Goal: Transaction & Acquisition: Subscribe to service/newsletter

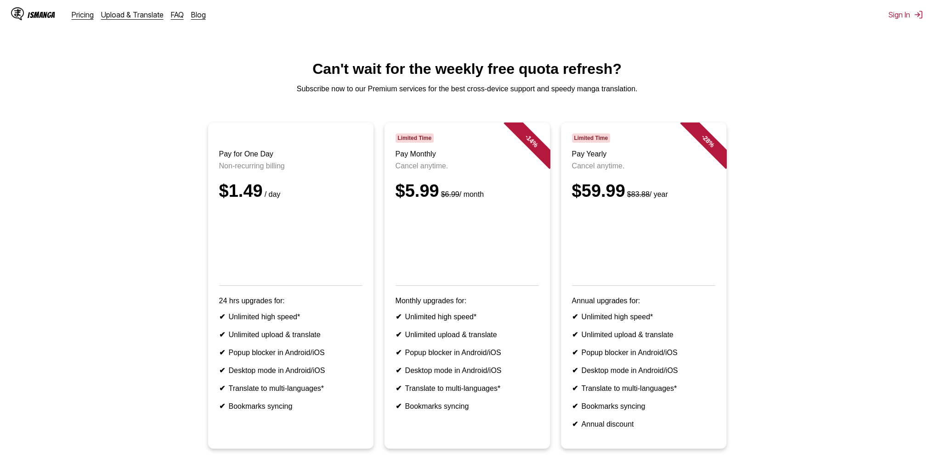
click at [427, 158] on h3 "Pay Monthly" at bounding box center [466, 154] width 143 height 8
click at [506, 194] on div "$5.99 $6.99 / month" at bounding box center [466, 191] width 143 height 20
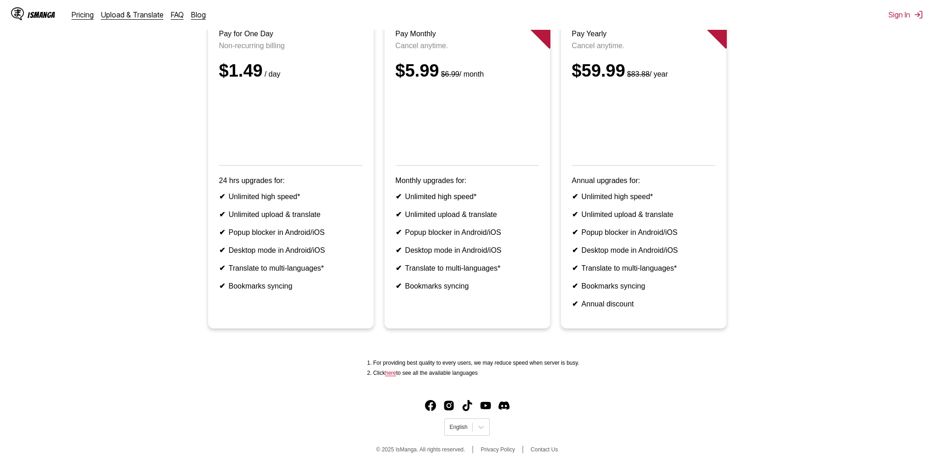
scroll to position [144, 0]
click at [478, 432] on div at bounding box center [480, 427] width 17 height 17
click at [466, 393] on div "中文(简体)" at bounding box center [466, 390] width 45 height 15
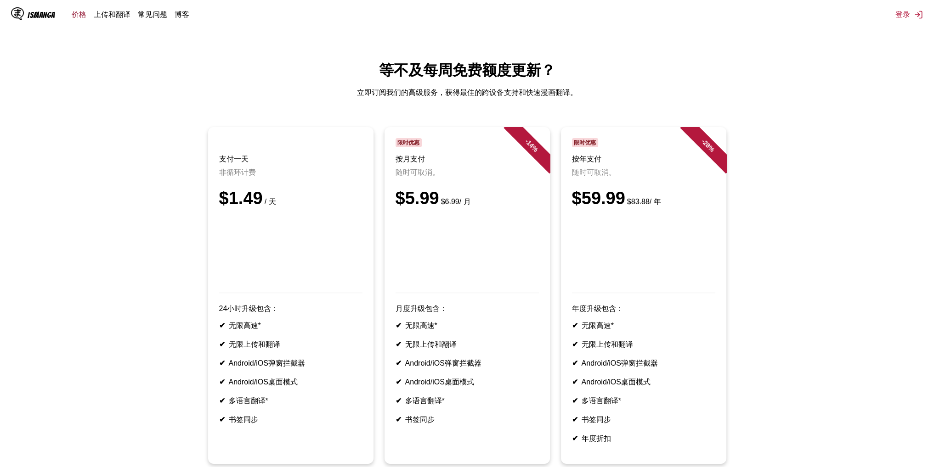
click at [76, 15] on link "价格" at bounding box center [79, 14] width 15 height 9
